Goal: Check status

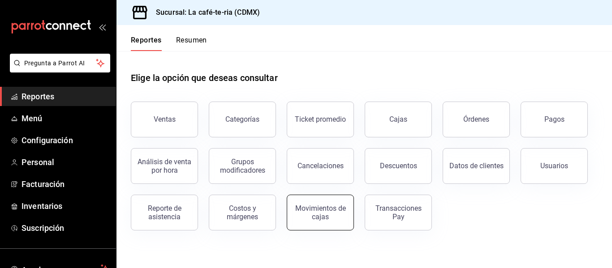
click at [323, 206] on div "Movimientos de cajas" at bounding box center [320, 212] width 56 height 17
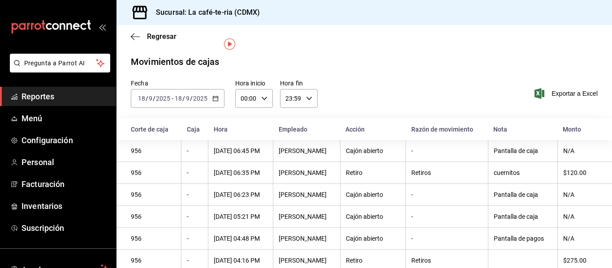
scroll to position [45, 0]
